Goal: Task Accomplishment & Management: Manage account settings

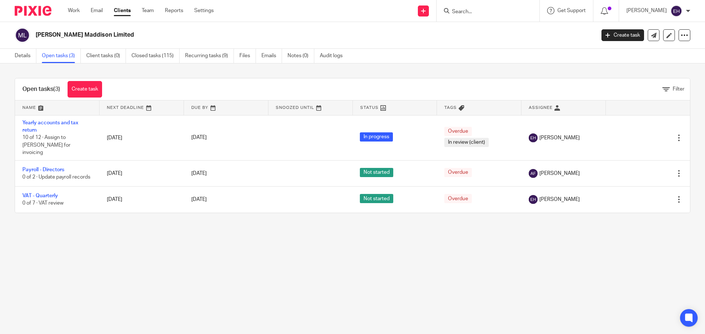
click at [493, 14] on input "Search" at bounding box center [484, 12] width 66 height 7
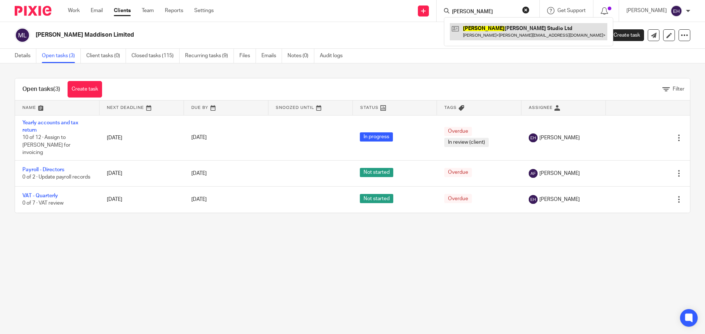
type input "[PERSON_NAME]"
click at [491, 30] on link at bounding box center [528, 31] width 157 height 17
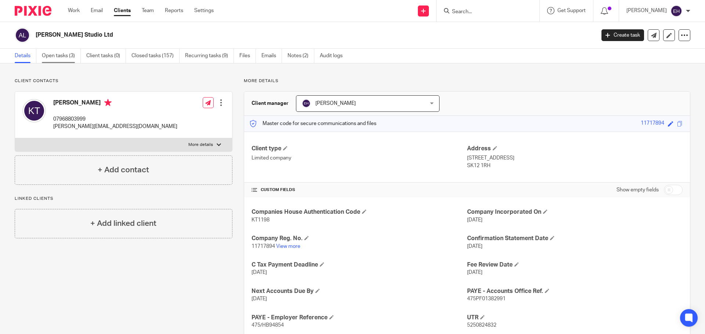
click at [68, 58] on link "Open tasks (3)" at bounding box center [61, 56] width 39 height 14
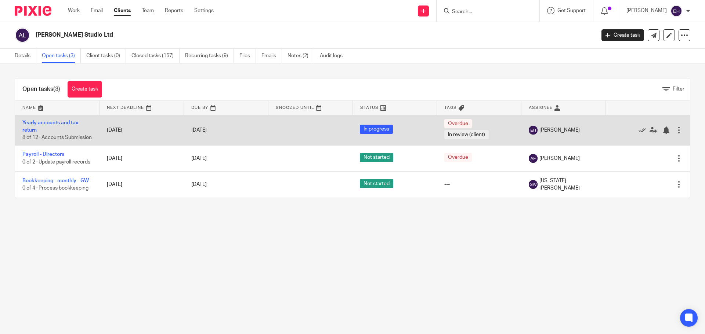
click at [70, 120] on td "Yearly accounts and tax return 8 of 12 · Accounts Submission" at bounding box center [57, 130] width 84 height 30
click at [71, 123] on link "Yearly accounts and tax return" at bounding box center [50, 126] width 56 height 12
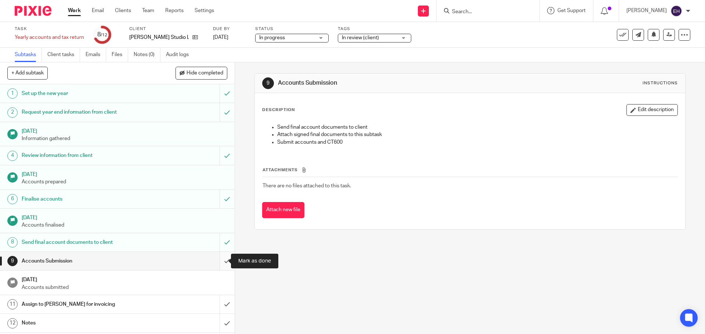
click at [217, 261] on input "submit" at bounding box center [117, 261] width 234 height 18
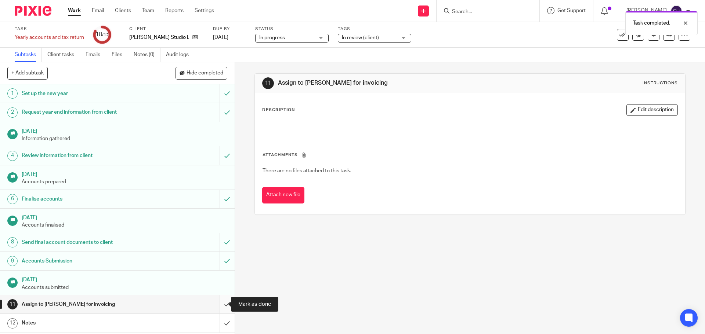
click at [219, 307] on input "submit" at bounding box center [117, 304] width 234 height 18
click at [218, 324] on input "submit" at bounding box center [117, 323] width 234 height 18
